Goal: Transaction & Acquisition: Download file/media

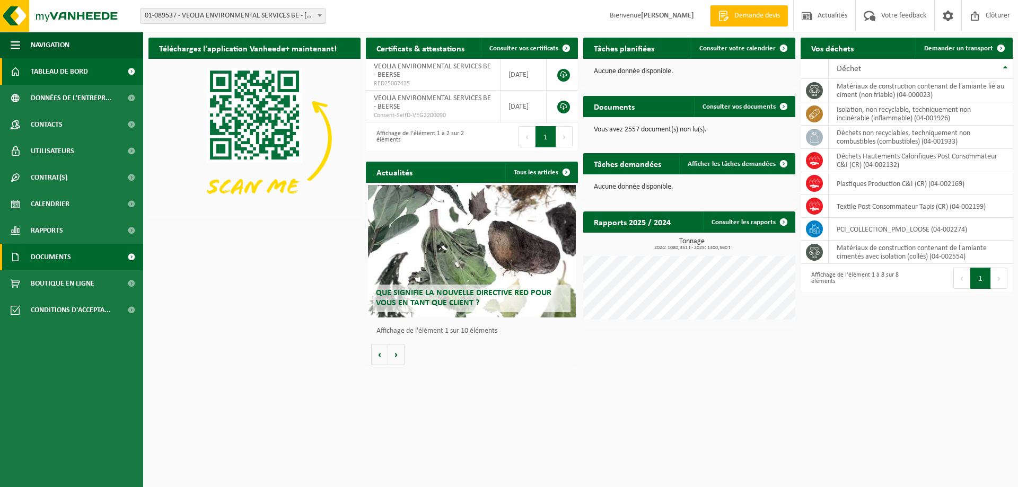
click at [57, 256] on span "Documents" at bounding box center [51, 257] width 40 height 27
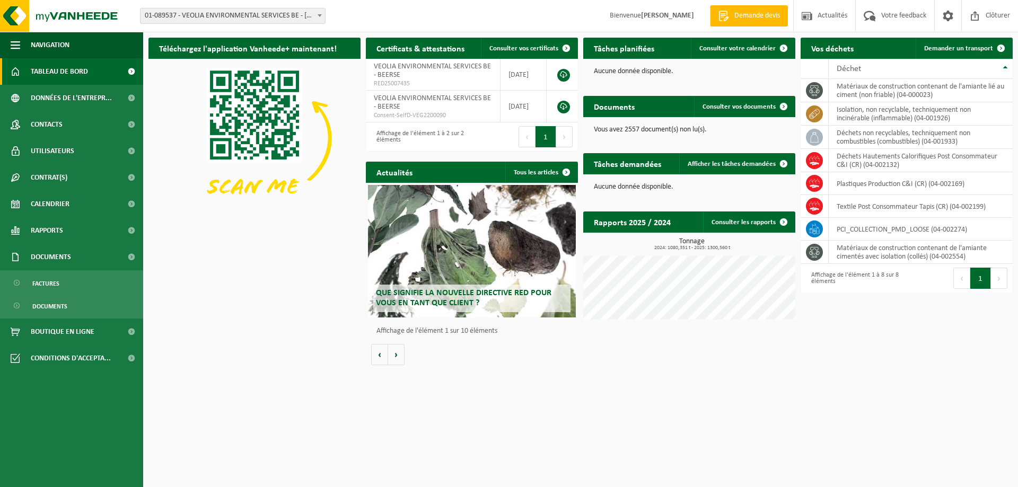
click at [317, 12] on span at bounding box center [320, 15] width 11 height 14
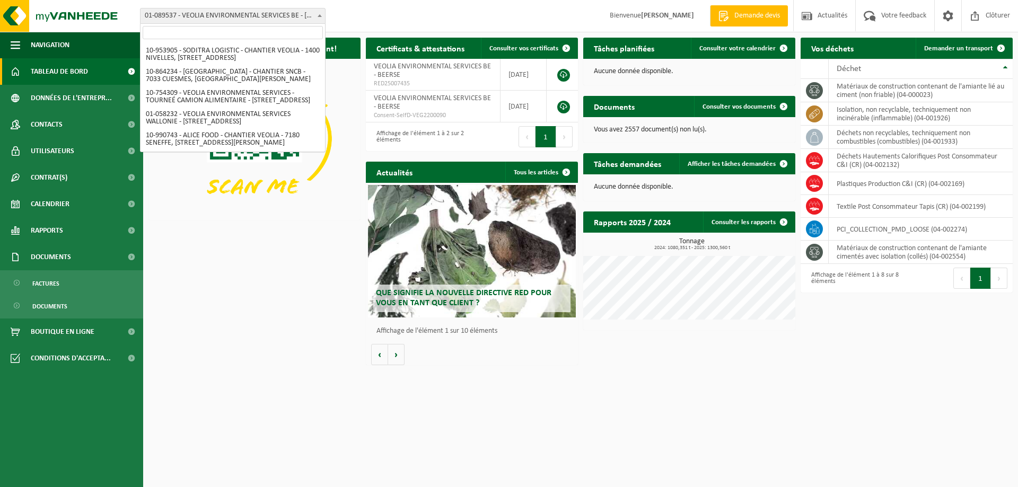
scroll to position [630, 0]
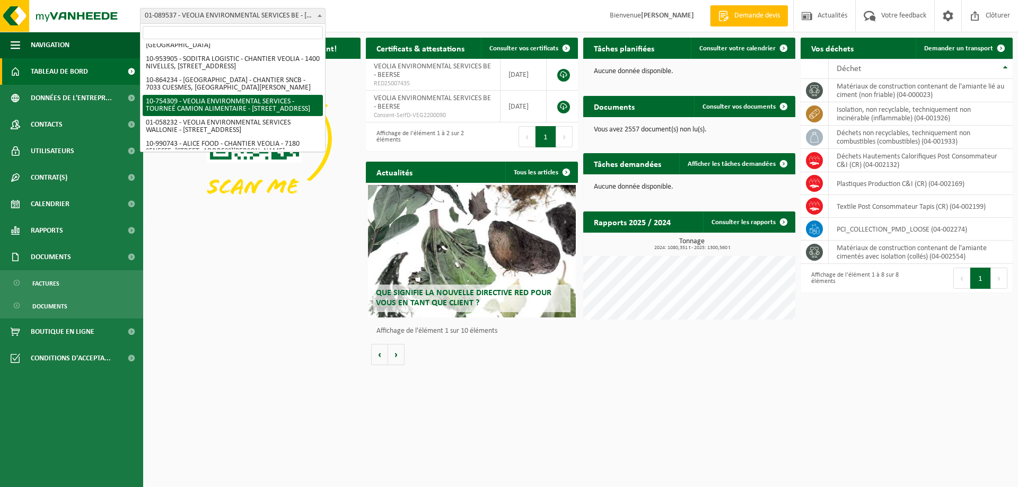
select select "95907"
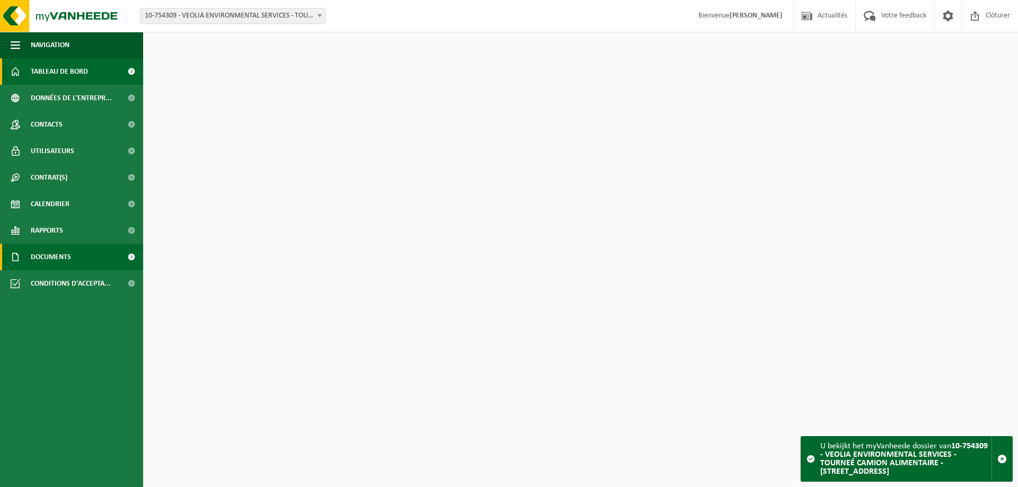
click at [48, 251] on span "Documents" at bounding box center [51, 257] width 40 height 27
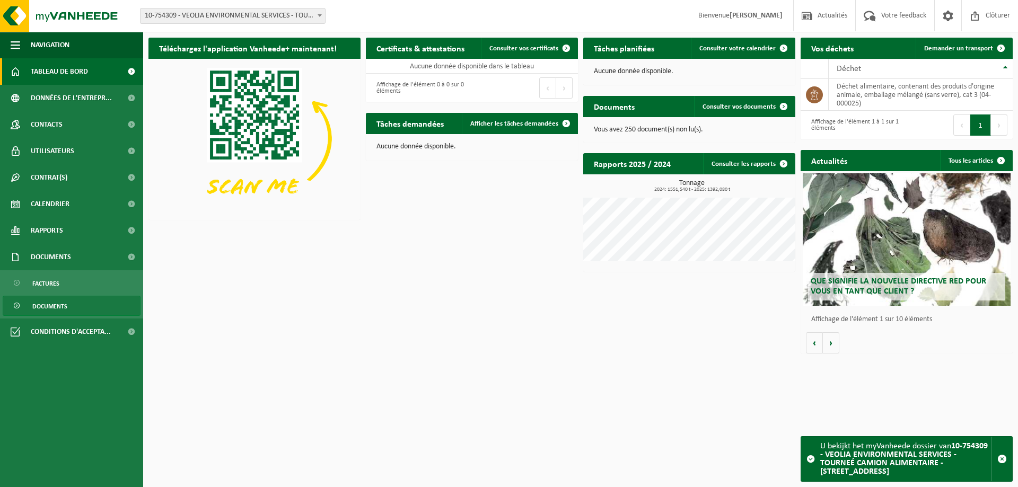
click at [46, 305] on span "Documents" at bounding box center [49, 306] width 35 height 20
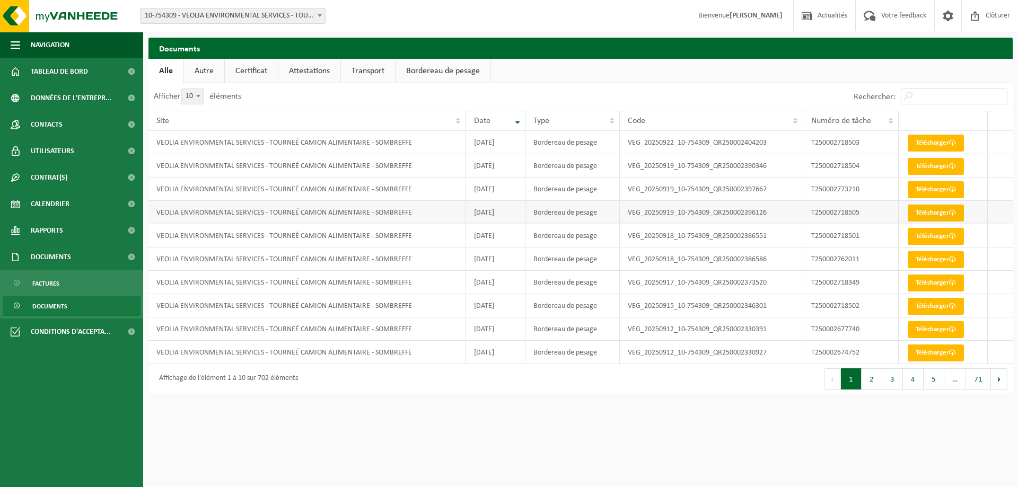
click at [937, 215] on link "Télécharger" at bounding box center [936, 213] width 56 height 17
click at [928, 168] on link "Télécharger" at bounding box center [936, 166] width 56 height 17
click at [925, 168] on link "Télécharger" at bounding box center [936, 166] width 56 height 17
click at [936, 191] on link "Télécharger" at bounding box center [936, 189] width 56 height 17
click at [935, 143] on link "Télécharger" at bounding box center [936, 143] width 56 height 17
